Goal: Transaction & Acquisition: Obtain resource

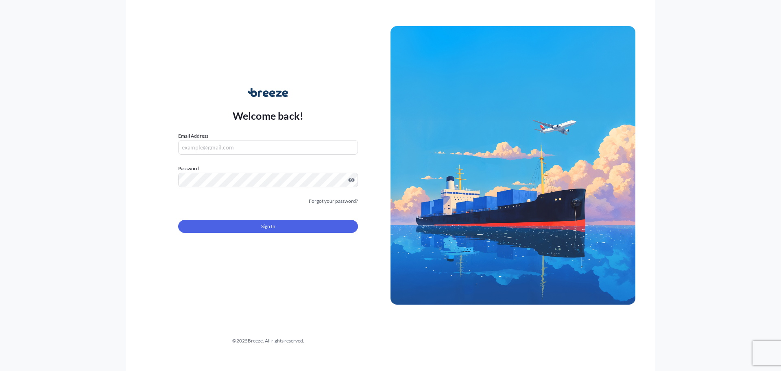
type input "[EMAIL_ADDRESS][DOMAIN_NAME][PERSON_NAME]"
click at [243, 213] on form "Email Address [EMAIL_ADDRESS][DOMAIN_NAME][PERSON_NAME] Password Must include: …" at bounding box center [268, 187] width 180 height 111
click at [249, 233] on form "Email Address [EMAIL_ADDRESS][DOMAIN_NAME][PERSON_NAME] Password Must include: …" at bounding box center [268, 187] width 180 height 111
click at [251, 231] on button "Sign In" at bounding box center [268, 226] width 180 height 13
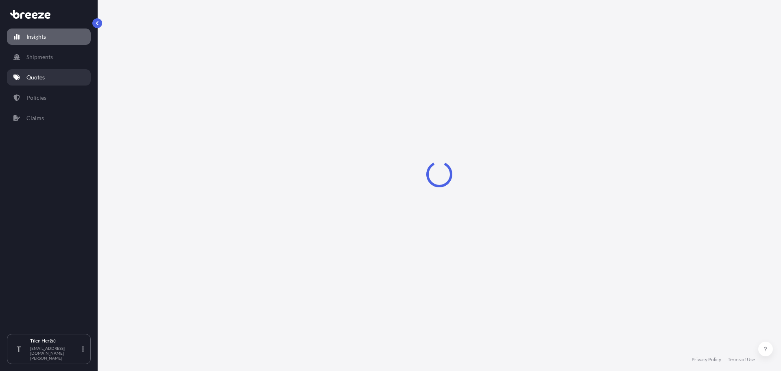
select select "2025"
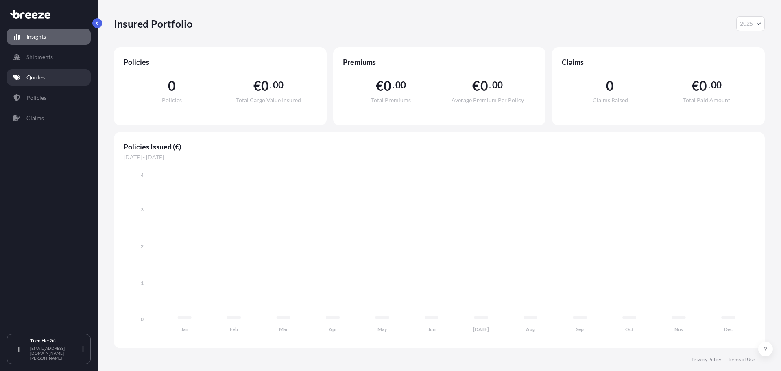
click at [44, 80] on p "Quotes" at bounding box center [35, 77] width 18 height 8
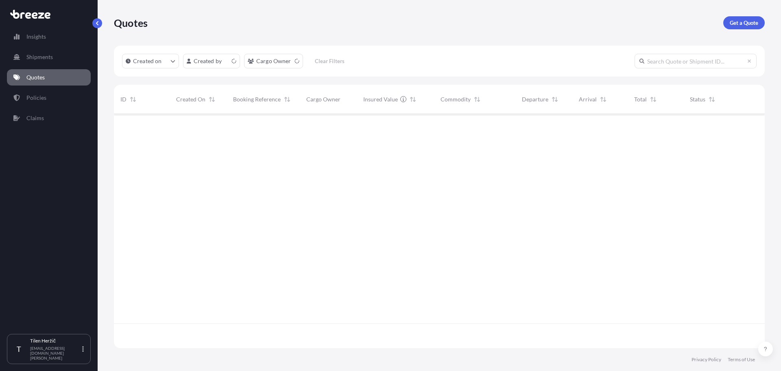
scroll to position [232, 645]
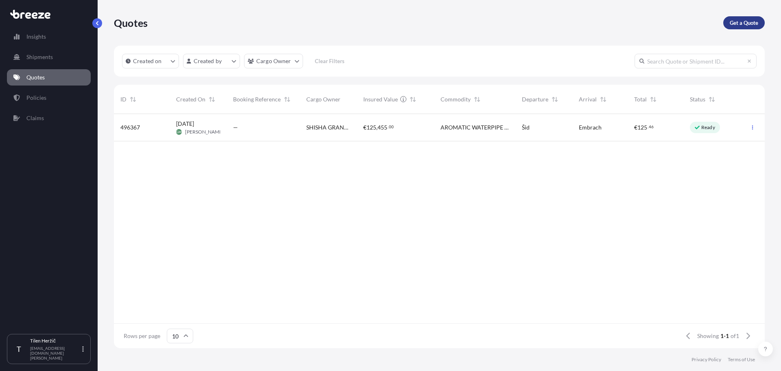
click at [743, 17] on link "Get a Quote" at bounding box center [743, 22] width 41 height 13
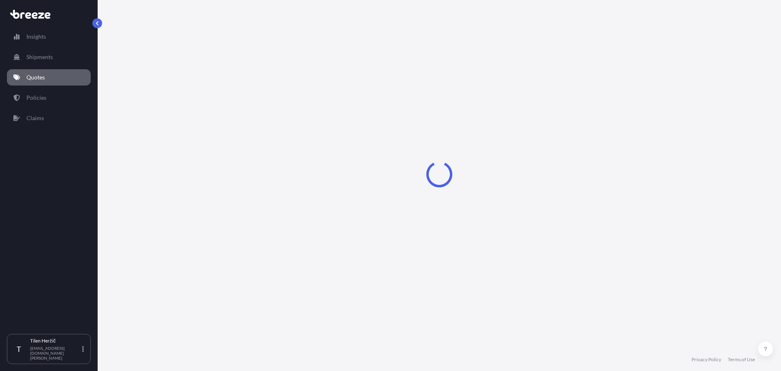
select select "Sea"
select select "1"
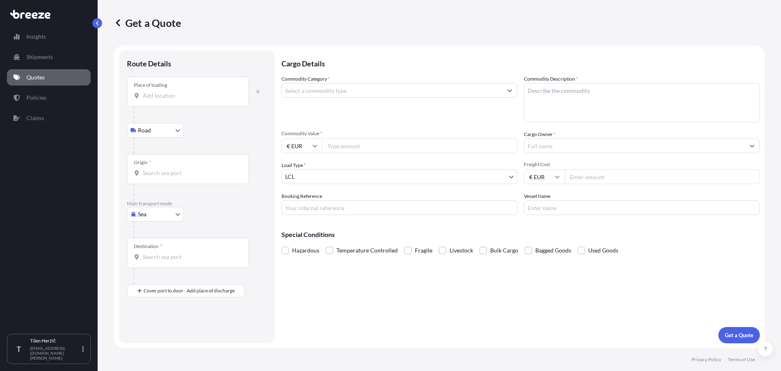
click at [188, 98] on input "Place of loading" at bounding box center [191, 96] width 96 height 8
click at [170, 94] on input "Place of loading" at bounding box center [191, 96] width 96 height 8
click at [149, 87] on div "Place of loading" at bounding box center [150, 85] width 33 height 7
click at [149, 92] on input "Place of loading" at bounding box center [191, 96] width 96 height 8
click at [159, 97] on input "Place of loading" at bounding box center [191, 96] width 96 height 8
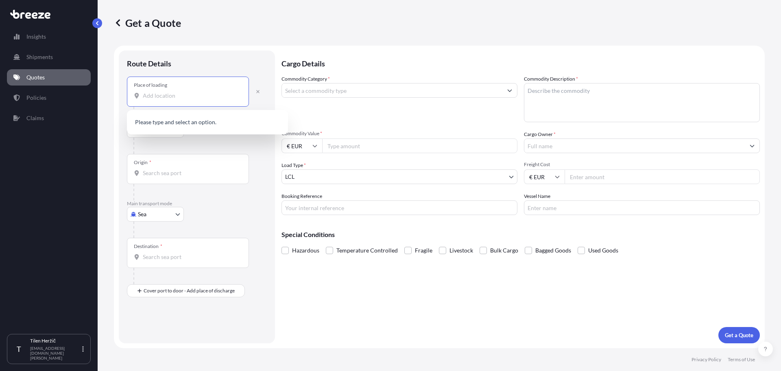
click at [189, 60] on div "Route Details" at bounding box center [197, 68] width 140 height 18
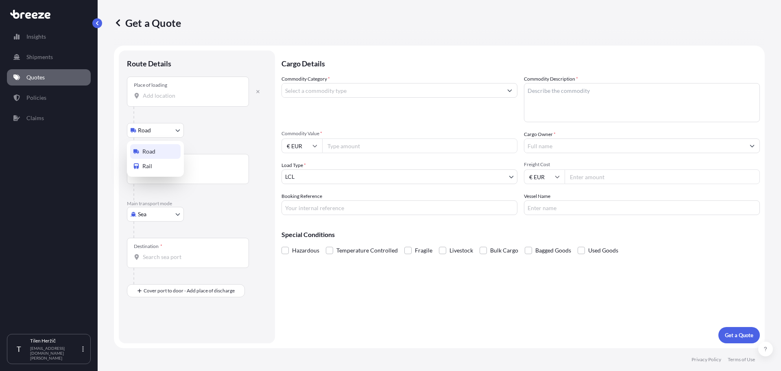
click at [155, 131] on body "0 options available. 0 options available. Insights Shipments Quotes Policies Cl…" at bounding box center [390, 185] width 781 height 371
click at [164, 216] on body "0 options available. 0 options available. Insights Shipments Quotes Policies Cl…" at bounding box center [390, 185] width 781 height 371
click at [160, 252] on div "Air" at bounding box center [155, 249] width 50 height 15
select select "Air"
click at [166, 140] on body "0 options available. 0 options available. Insights Shipments Quotes Policies Cl…" at bounding box center [390, 185] width 781 height 371
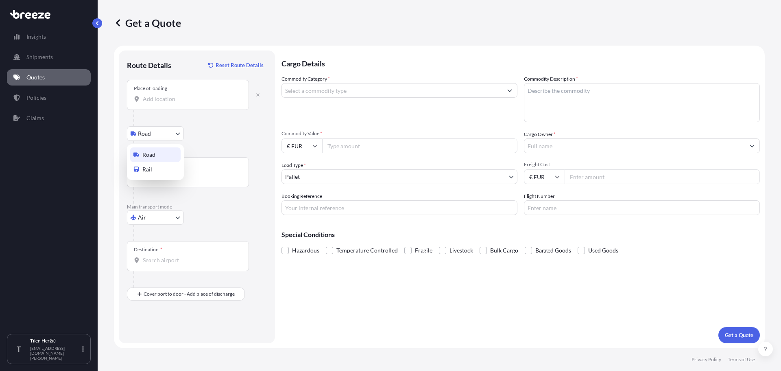
click at [177, 99] on input "Place of loading" at bounding box center [191, 99] width 96 height 8
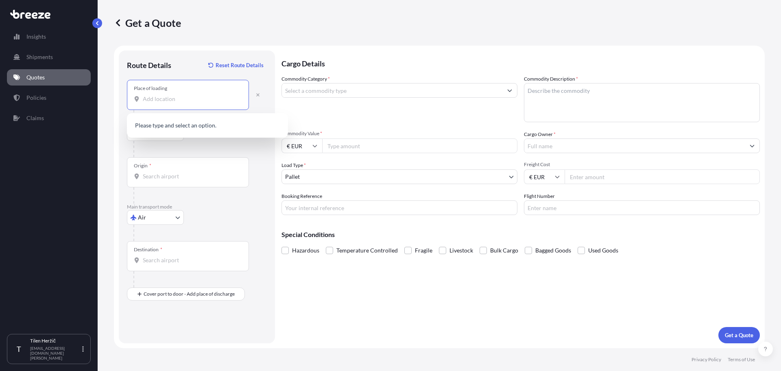
click at [177, 99] on input "Place of loading" at bounding box center [191, 99] width 96 height 8
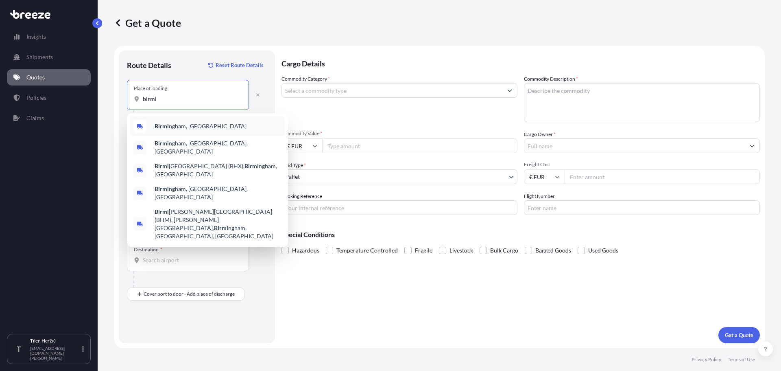
click at [180, 123] on span "Birmi ngham, [GEOGRAPHIC_DATA]" at bounding box center [201, 126] width 92 height 8
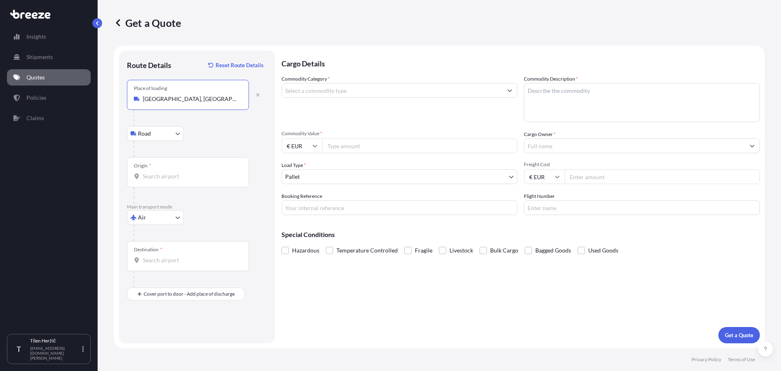
type input "[GEOGRAPHIC_DATA], [GEOGRAPHIC_DATA]"
click at [160, 181] on div "Origin *" at bounding box center [188, 172] width 122 height 30
click at [160, 180] on input "Origin *" at bounding box center [191, 176] width 96 height 8
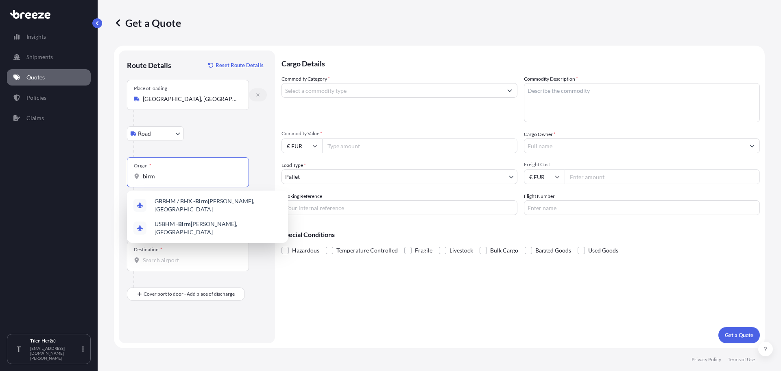
click at [250, 90] on div "Place of loading [GEOGRAPHIC_DATA], [GEOGRAPHIC_DATA]" at bounding box center [197, 95] width 140 height 30
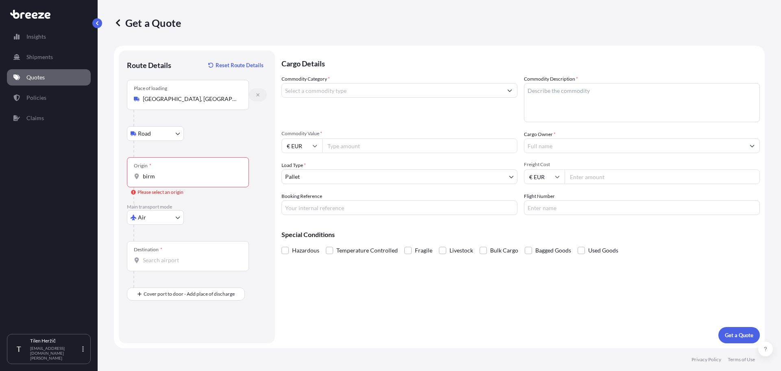
click at [258, 92] on button "button" at bounding box center [258, 94] width 18 height 13
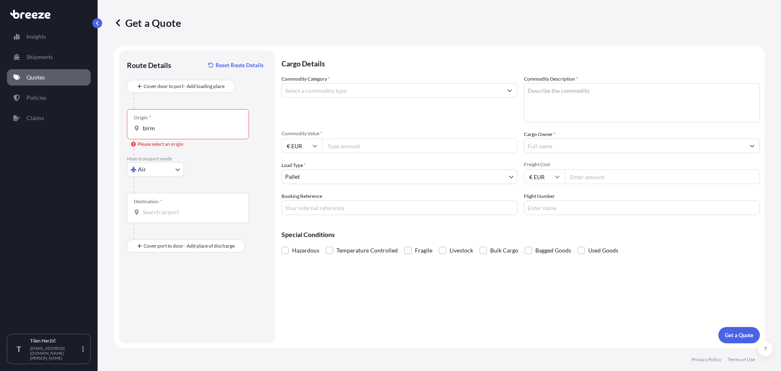
click at [168, 120] on div "Origin * birm" at bounding box center [188, 124] width 122 height 30
click at [168, 124] on input "birm" at bounding box center [191, 128] width 96 height 8
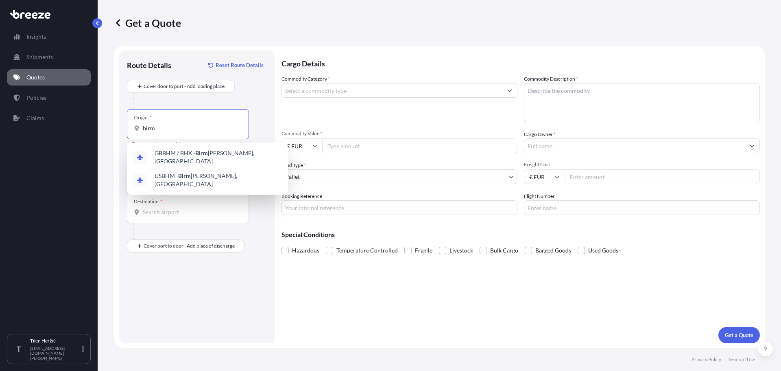
click at [169, 128] on input "birm" at bounding box center [191, 128] width 96 height 8
click at [175, 125] on input "birm" at bounding box center [191, 128] width 96 height 8
type input "GBBHM / BHX - [GEOGRAPHIC_DATA], [GEOGRAPHIC_DATA]"
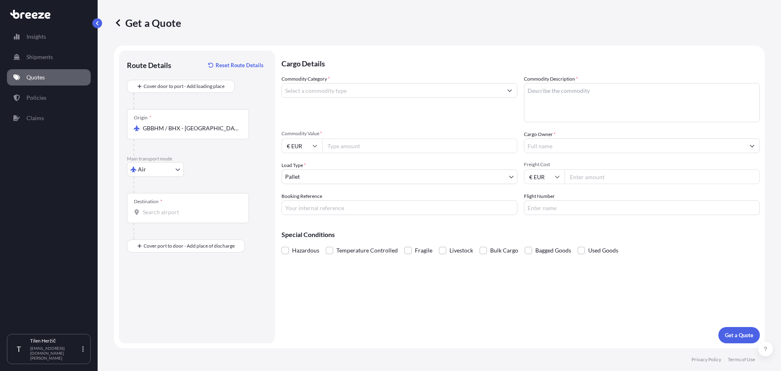
click at [162, 216] on div "Destination *" at bounding box center [188, 208] width 122 height 30
click at [162, 216] on input "Destination *" at bounding box center [191, 212] width 96 height 8
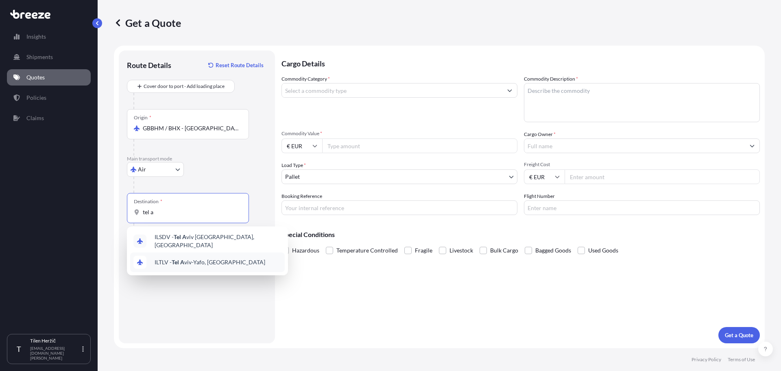
click at [179, 262] on span "ILTLV - Tel A viv-Yafo, [GEOGRAPHIC_DATA]" at bounding box center [210, 262] width 111 height 8
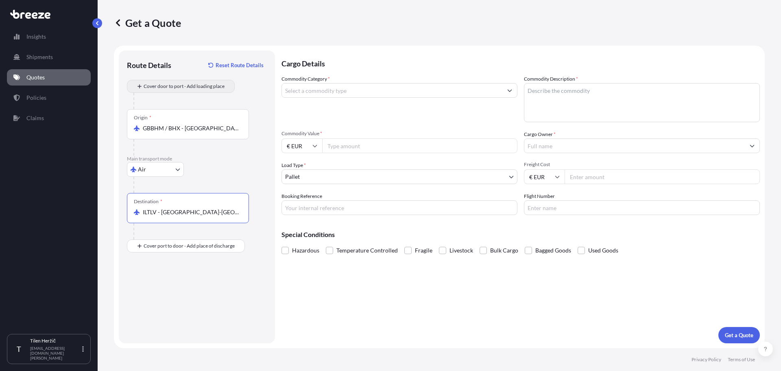
type input "ILTLV - [GEOGRAPHIC_DATA]-[GEOGRAPHIC_DATA], [GEOGRAPHIC_DATA]"
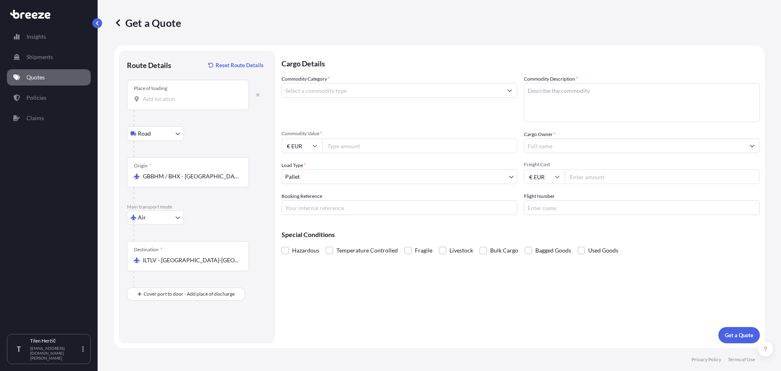
click at [172, 103] on div "Place of loading" at bounding box center [188, 95] width 122 height 30
click at [172, 103] on input "Place of loading" at bounding box center [191, 99] width 96 height 8
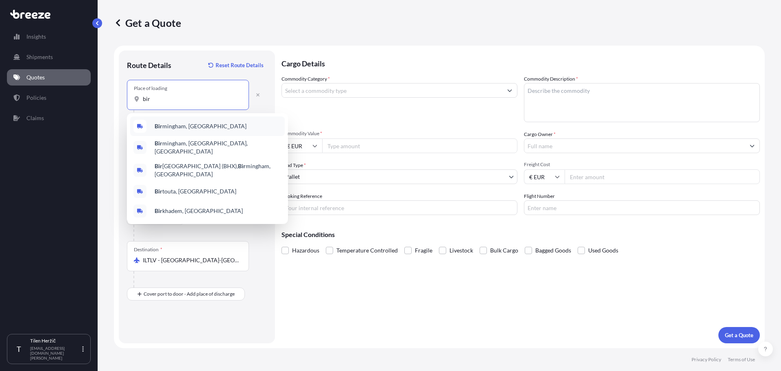
click at [175, 121] on div "[PERSON_NAME], [GEOGRAPHIC_DATA]" at bounding box center [207, 126] width 155 height 20
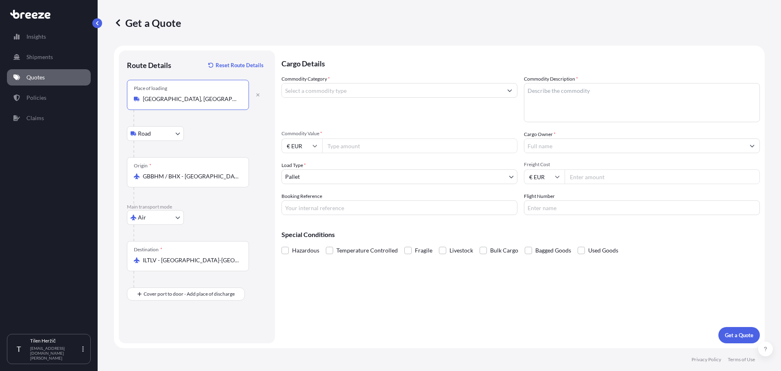
type input "[GEOGRAPHIC_DATA], [GEOGRAPHIC_DATA]"
click at [319, 91] on input "Commodity Category *" at bounding box center [392, 90] width 220 height 15
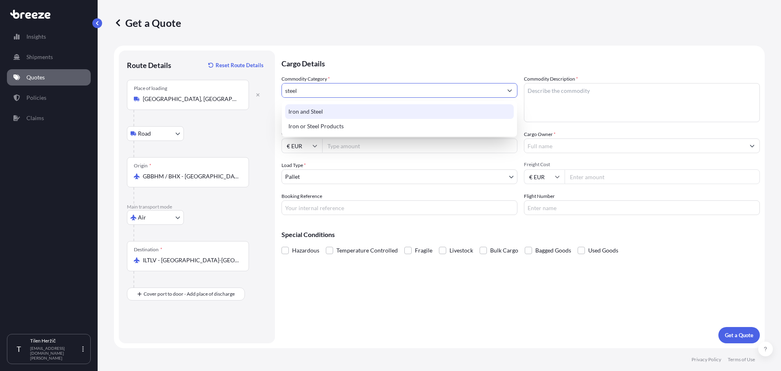
click at [331, 113] on div "Iron and Steel" at bounding box center [399, 111] width 229 height 15
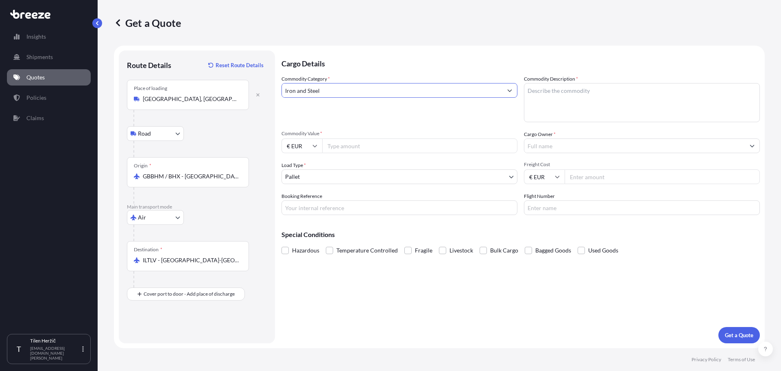
type input "Iron and Steel"
click at [570, 93] on textarea "Commodity Description *" at bounding box center [642, 102] width 236 height 39
type textarea "Iron plates"
click at [345, 147] on input "Commodity Value *" at bounding box center [419, 145] width 195 height 15
type input "180000"
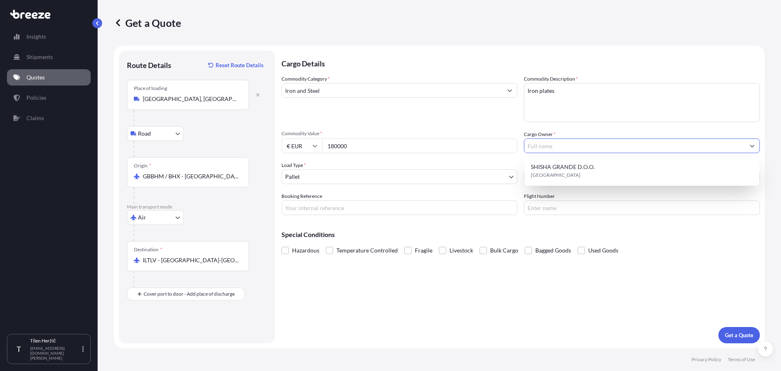
click at [325, 146] on input "180000" at bounding box center [419, 145] width 195 height 15
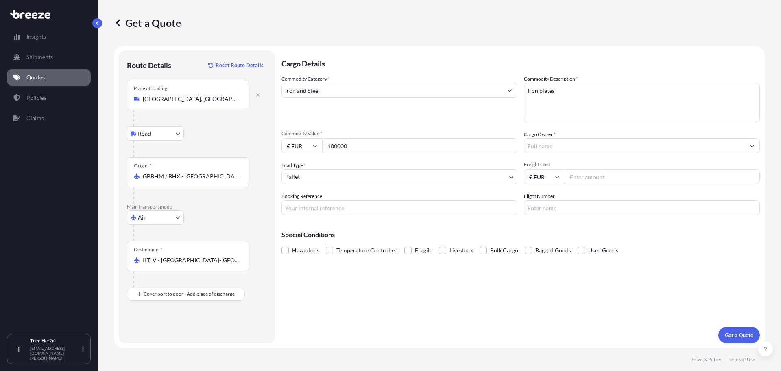
click at [312, 148] on input "€ EUR" at bounding box center [302, 145] width 41 height 15
click at [306, 205] on div "$ USD" at bounding box center [302, 201] width 34 height 15
type input "$ USD"
drag, startPoint x: 333, startPoint y: 148, endPoint x: 362, endPoint y: 148, distance: 29.3
click at [362, 148] on input "180000" at bounding box center [419, 145] width 195 height 15
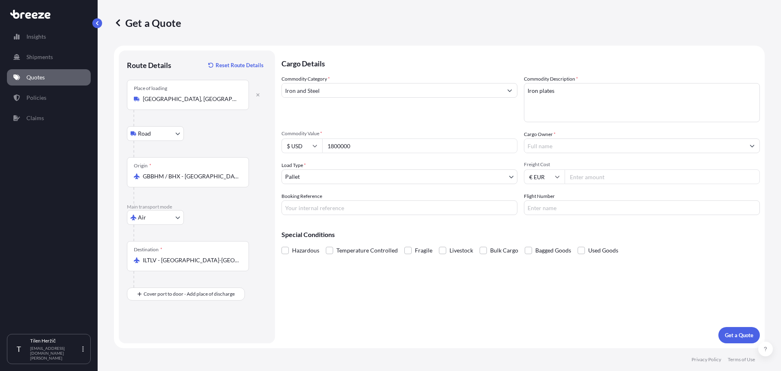
type input "1800000"
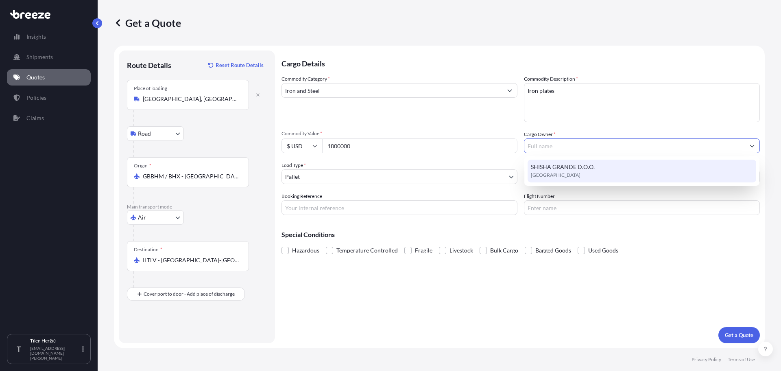
click at [552, 145] on input "Cargo Owner *" at bounding box center [634, 145] width 220 height 15
click at [552, 148] on input "Cargo Owner *" at bounding box center [634, 145] width 220 height 15
click at [526, 124] on div "Commodity Category * Iron and Steel Commodity Description * Iron plates Commodi…" at bounding box center [521, 145] width 478 height 140
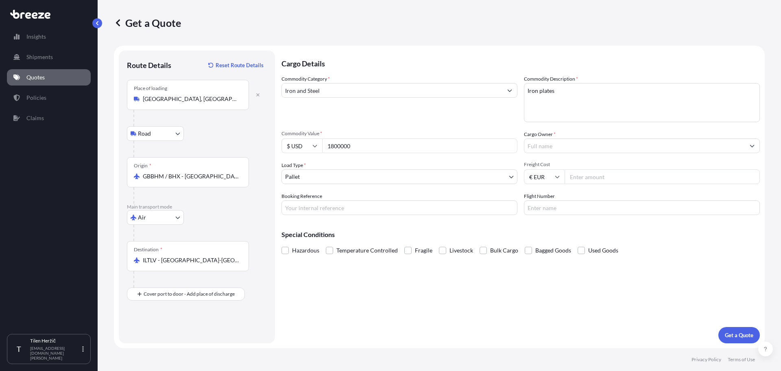
click at [598, 145] on input "Cargo Owner *" at bounding box center [634, 145] width 220 height 15
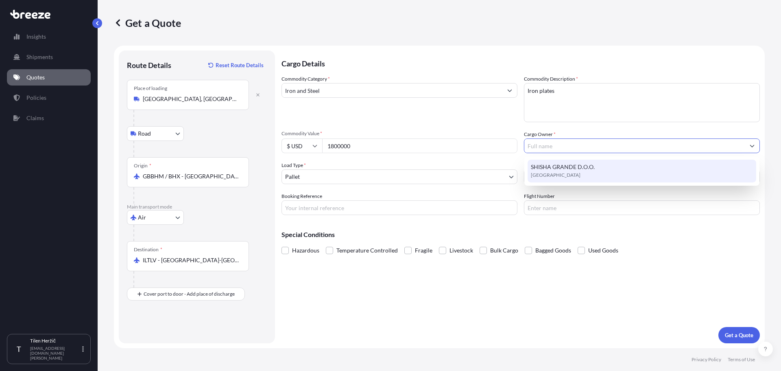
click at [543, 143] on input "Cargo Owner *" at bounding box center [634, 145] width 220 height 15
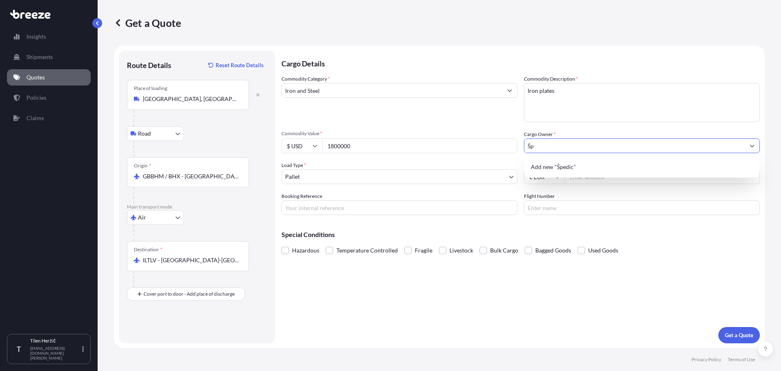
type input "Š"
click at [555, 148] on input "Cargo Owner *" at bounding box center [634, 145] width 220 height 15
type input "Arconic [GEOGRAPHIC_DATA]"
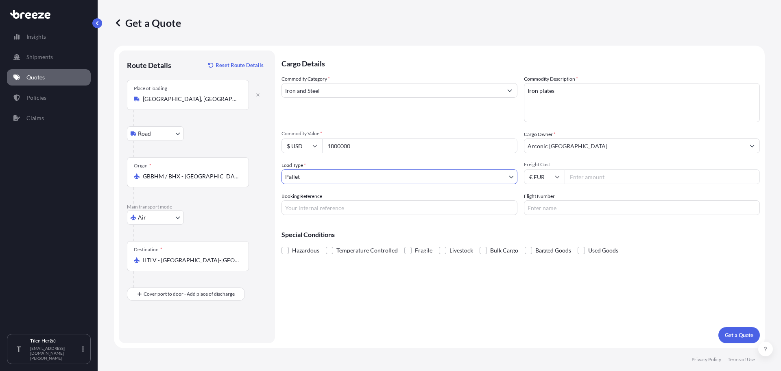
click at [574, 154] on div "Commodity Category * Iron and Steel Commodity Description * Iron plates Commodi…" at bounding box center [521, 145] width 478 height 140
click at [576, 151] on input "Arconic [GEOGRAPHIC_DATA]" at bounding box center [634, 145] width 220 height 15
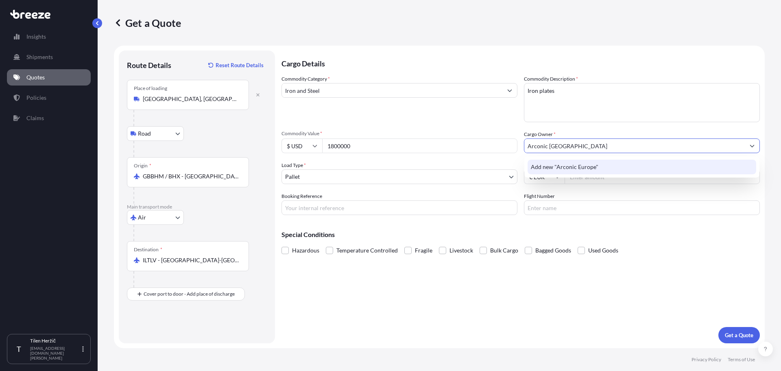
click at [557, 169] on span "Add new "Arconic Europe"" at bounding box center [565, 167] width 68 height 8
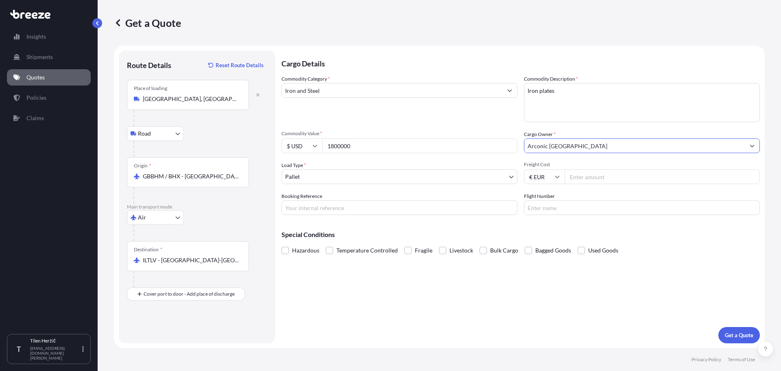
click at [567, 146] on input "Arconic [GEOGRAPHIC_DATA]" at bounding box center [634, 145] width 220 height 15
click at [574, 144] on input "Arconic [GEOGRAPHIC_DATA]" at bounding box center [634, 145] width 220 height 15
click at [321, 180] on body "1 option available. 0 options available. 1 option available. 0 options availabl…" at bounding box center [390, 185] width 781 height 371
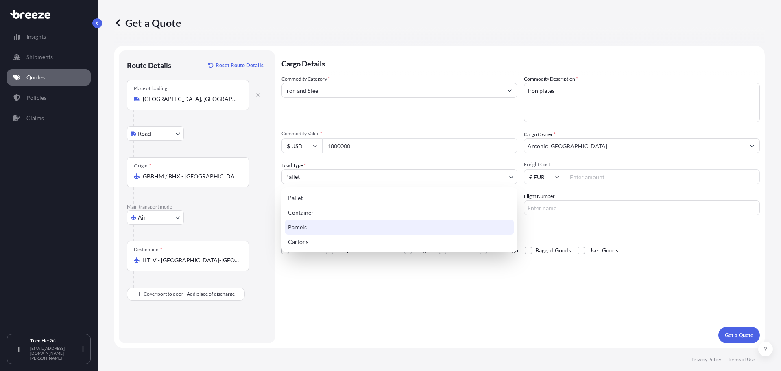
click at [316, 227] on div "Parcels" at bounding box center [399, 227] width 229 height 15
select select "3"
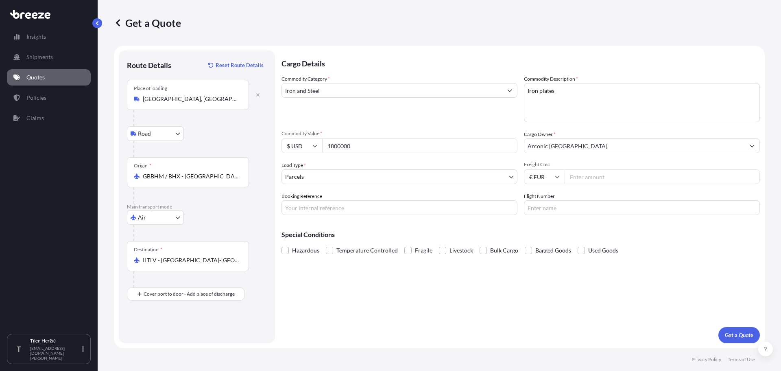
click at [552, 176] on input "€ EUR" at bounding box center [544, 176] width 41 height 15
click at [585, 179] on input "Freight Cost" at bounding box center [662, 176] width 195 height 15
type input "2"
type input "500000"
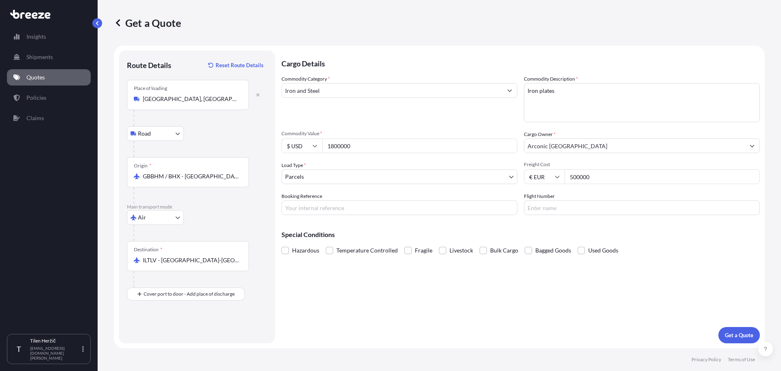
click at [547, 176] on input "€ EUR" at bounding box center [544, 176] width 41 height 15
click at [544, 231] on div "$ USD" at bounding box center [544, 232] width 34 height 15
type input "$ USD"
click at [316, 207] on input "Booking Reference" at bounding box center [400, 207] width 236 height 15
click at [576, 209] on input "Flight Number" at bounding box center [642, 207] width 236 height 15
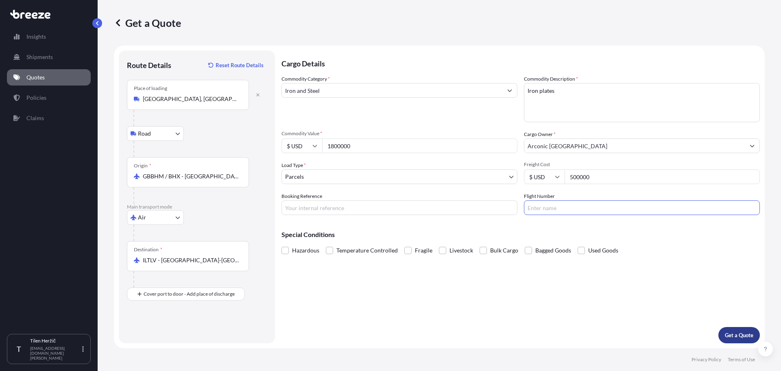
click at [733, 333] on p "Get a Quote" at bounding box center [739, 335] width 28 height 8
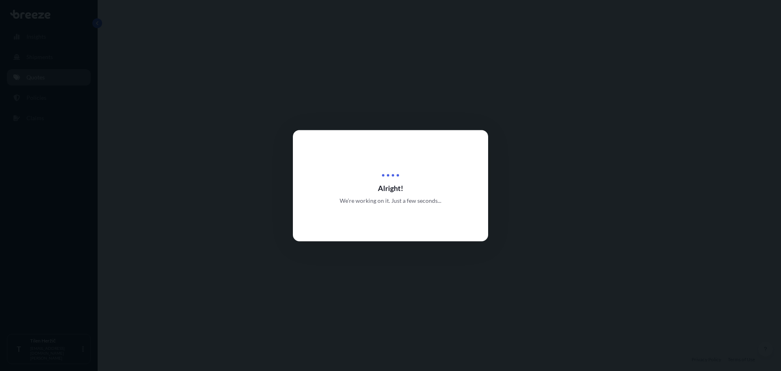
select select "Road"
select select "Air"
select select "3"
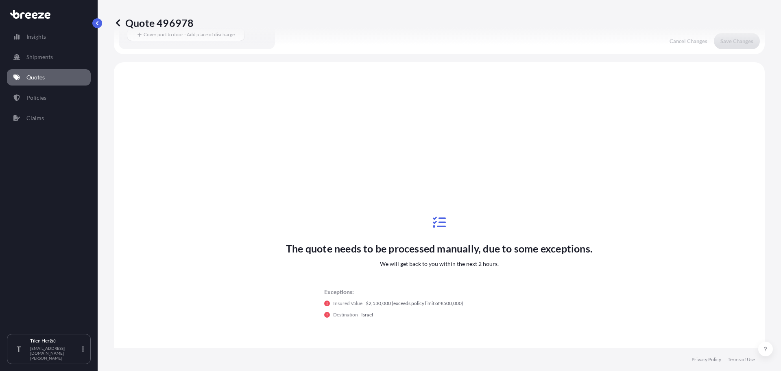
scroll to position [277, 0]
